Goal: Information Seeking & Learning: Check status

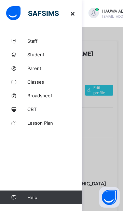
click at [49, 95] on span "Broadsheet" at bounding box center [54, 95] width 55 height 5
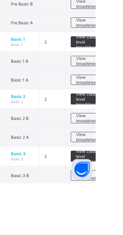
scroll to position [174, 0]
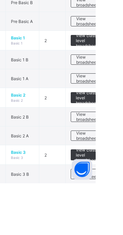
click at [117, 148] on span "View class level broadsheet" at bounding box center [114, 149] width 22 height 15
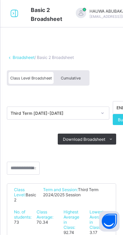
click at [74, 75] on div "Cumulative" at bounding box center [71, 78] width 34 height 12
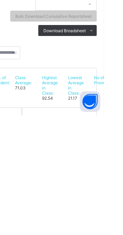
scroll to position [16, 0]
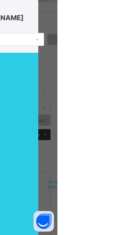
scroll to position [0, 1]
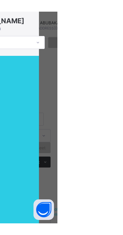
scroll to position [0, 0]
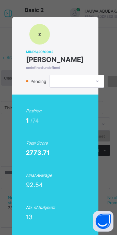
scroll to position [0, 1]
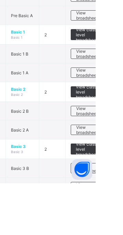
scroll to position [183, 0]
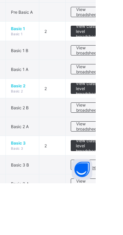
click at [117, 193] on span "View class level broadsheet" at bounding box center [114, 197] width 22 height 15
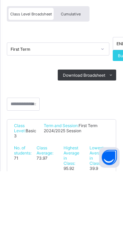
click at [76, 81] on div "Cumulative" at bounding box center [71, 78] width 34 height 12
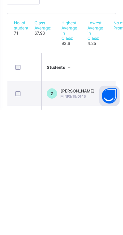
scroll to position [50, 0]
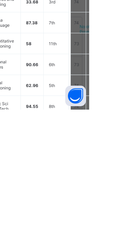
scroll to position [51, 0]
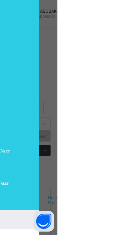
scroll to position [154, 0]
